Goal: Task Accomplishment & Management: Use online tool/utility

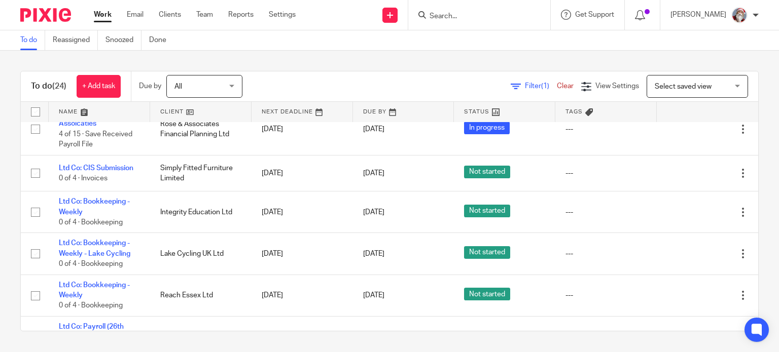
scroll to position [324, 0]
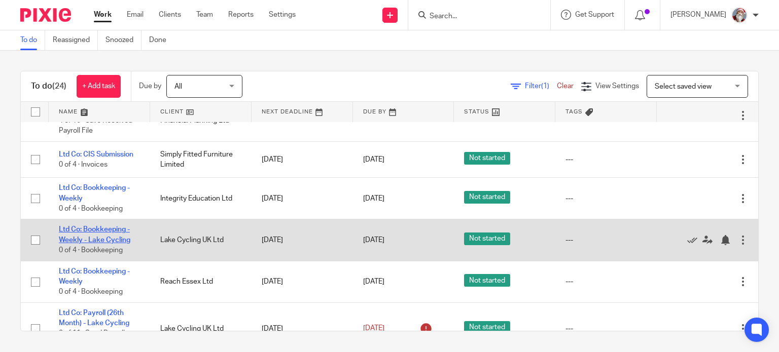
click at [115, 243] on link "Ltd Co: Bookkeeping - Weekly - Lake Cycling" at bounding box center [94, 234] width 71 height 17
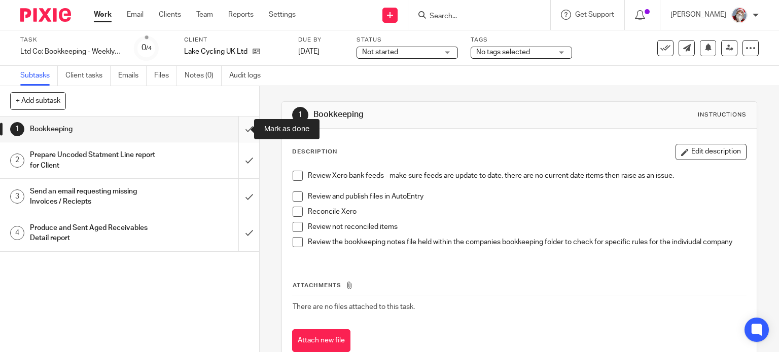
click at [233, 137] on input "submit" at bounding box center [129, 129] width 259 height 25
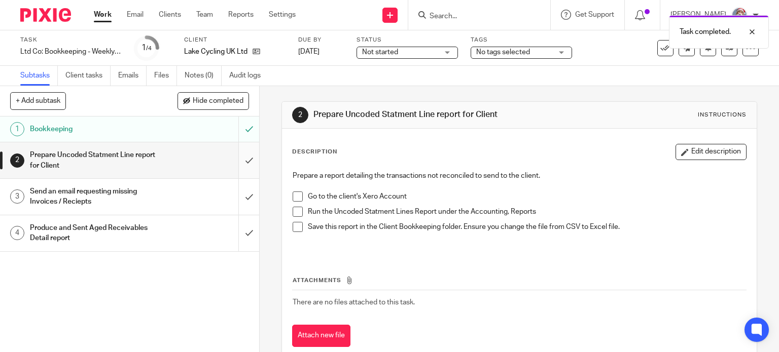
click at [240, 172] on input "submit" at bounding box center [129, 160] width 259 height 36
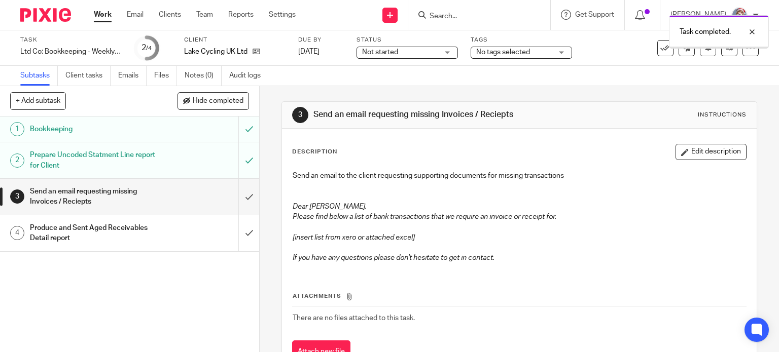
click at [240, 204] on input "submit" at bounding box center [129, 197] width 259 height 36
